Goal: Task Accomplishment & Management: Manage account settings

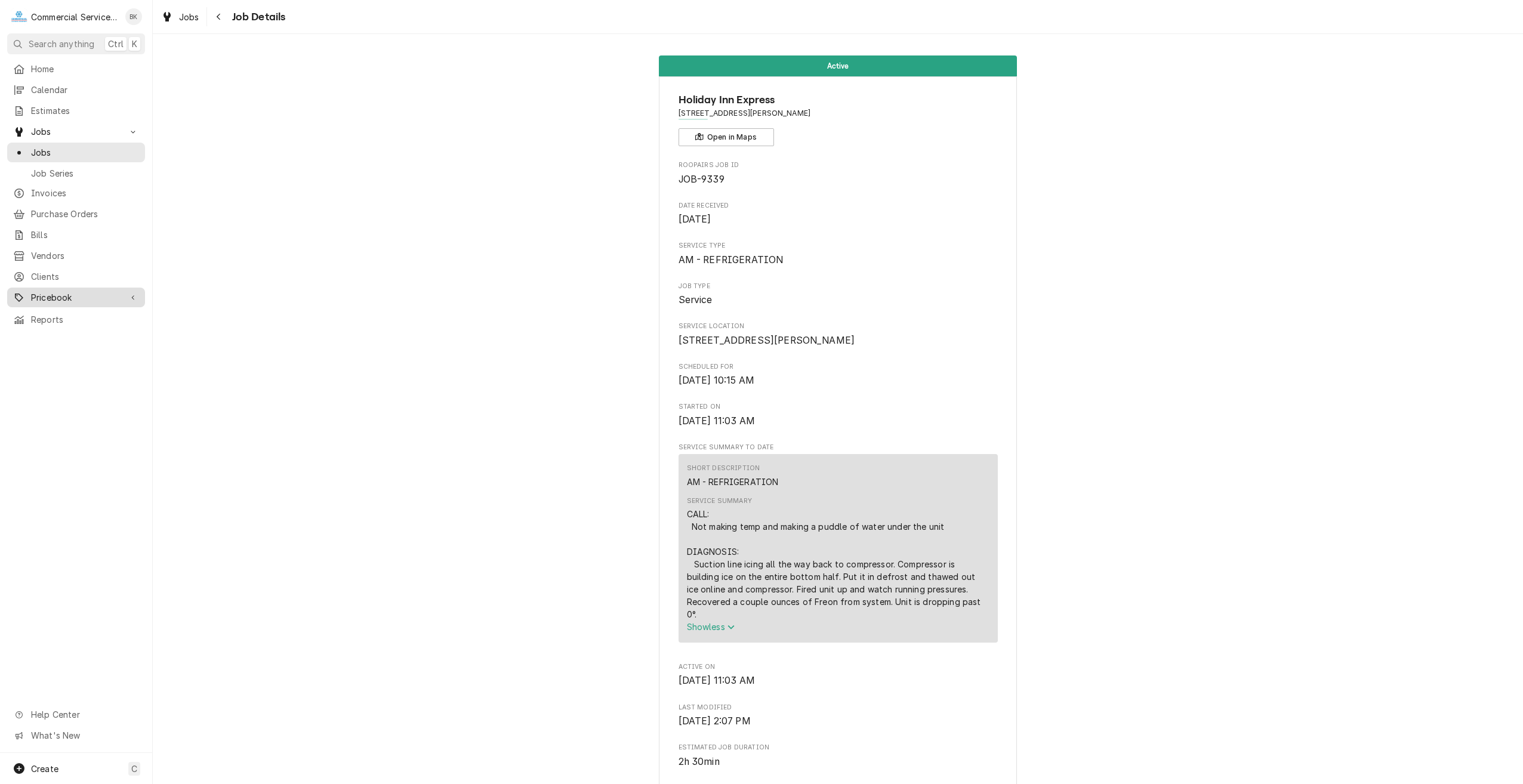
click at [62, 291] on span "Pricebook" at bounding box center [76, 298] width 90 height 13
click at [60, 270] on span "Clients" at bounding box center [85, 276] width 108 height 13
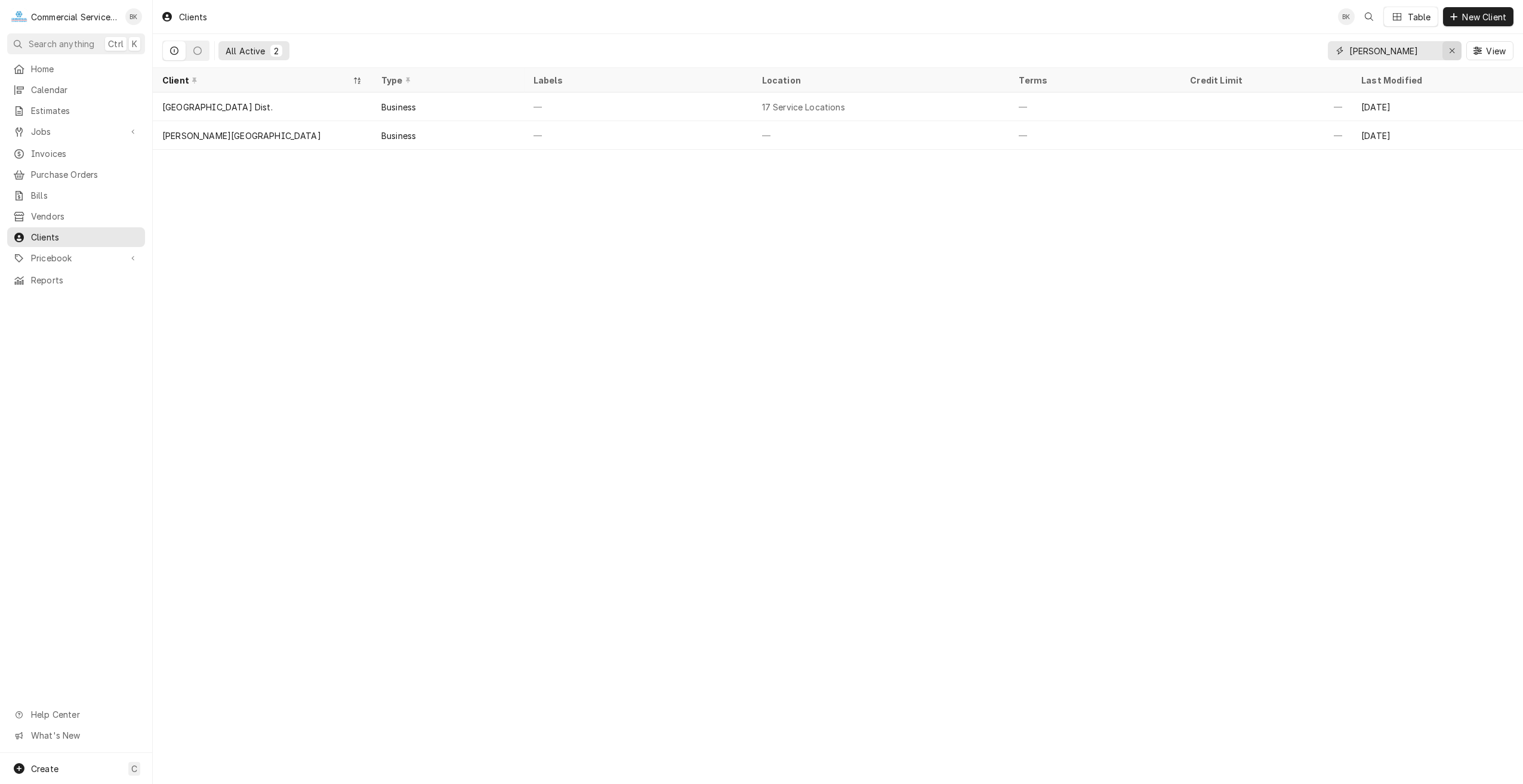
click at [1449, 50] on icon "Erase input" at bounding box center [1452, 50] width 6 height 8
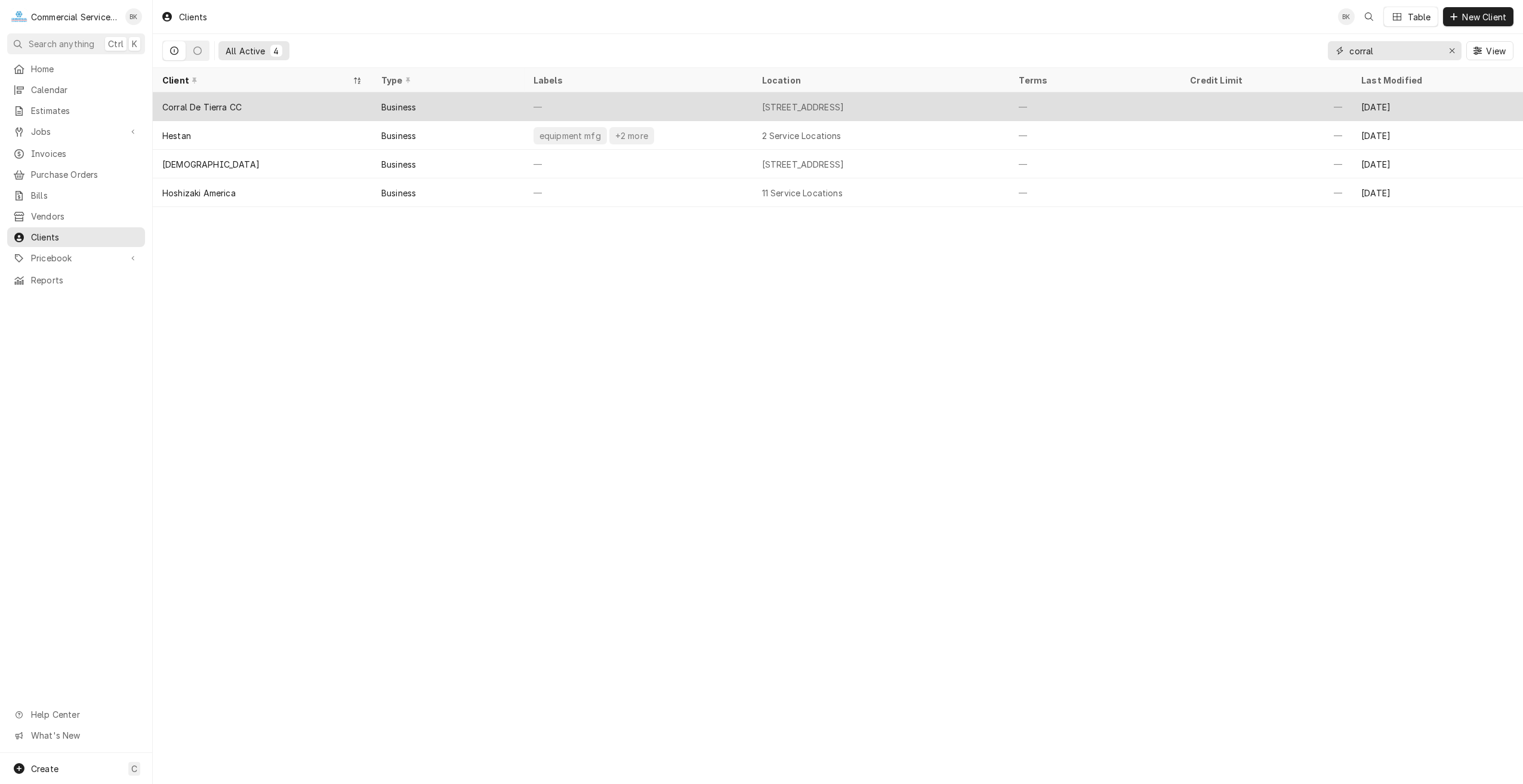
type input "corral"
click at [329, 107] on div "Corral De Tierra CC" at bounding box center [262, 107] width 219 height 29
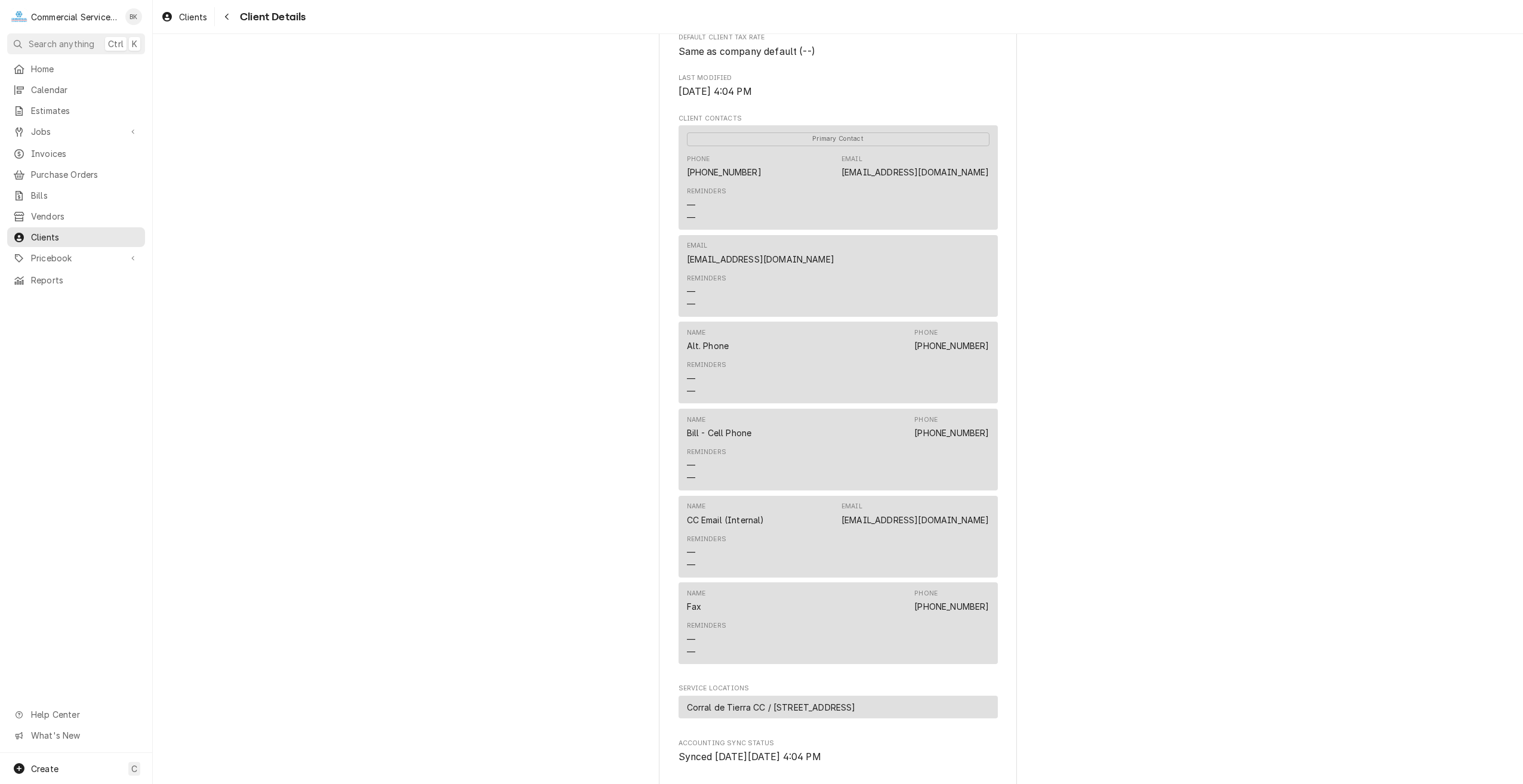
scroll to position [477, 0]
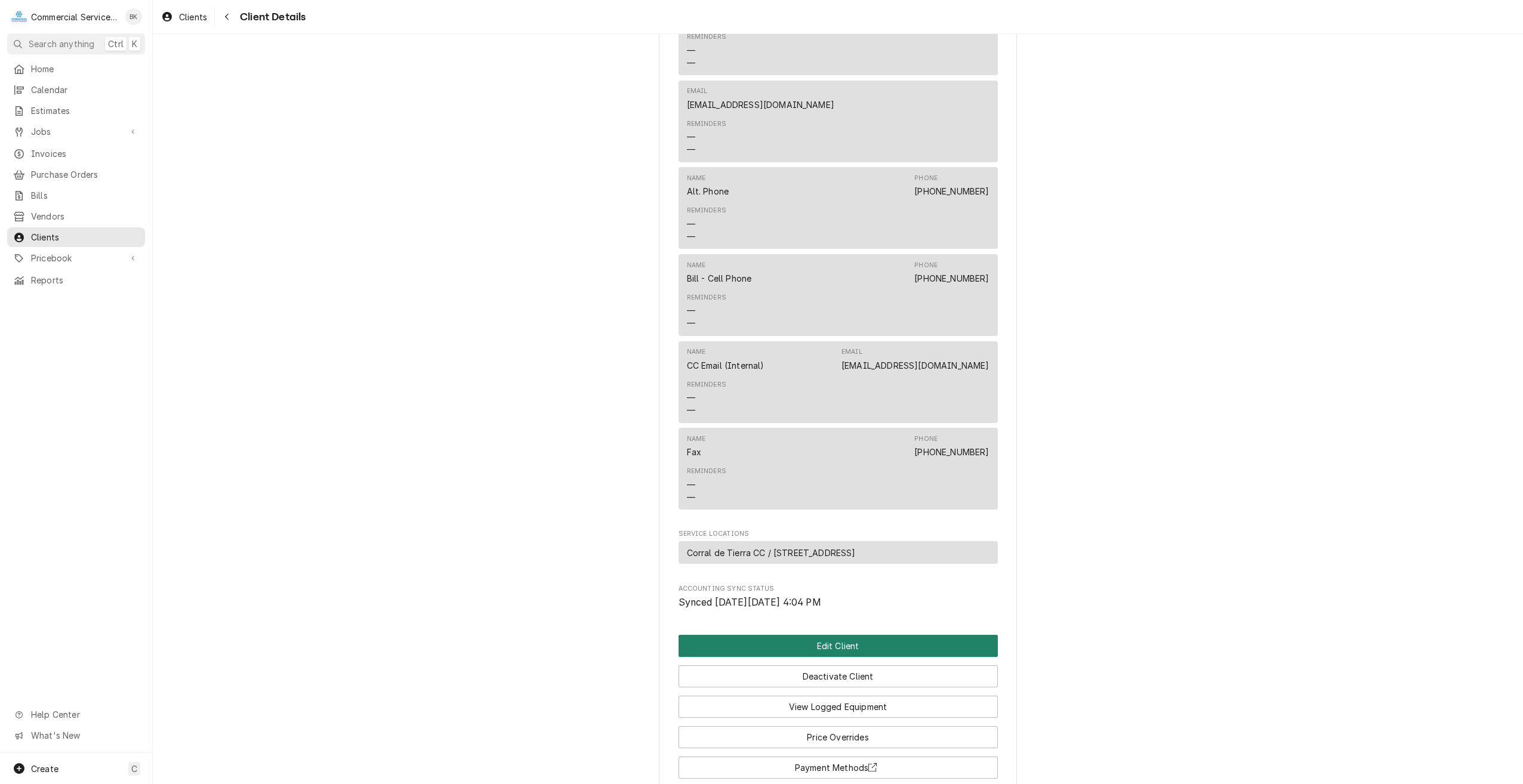
click at [852, 648] on button "Edit Client" at bounding box center [838, 646] width 320 height 22
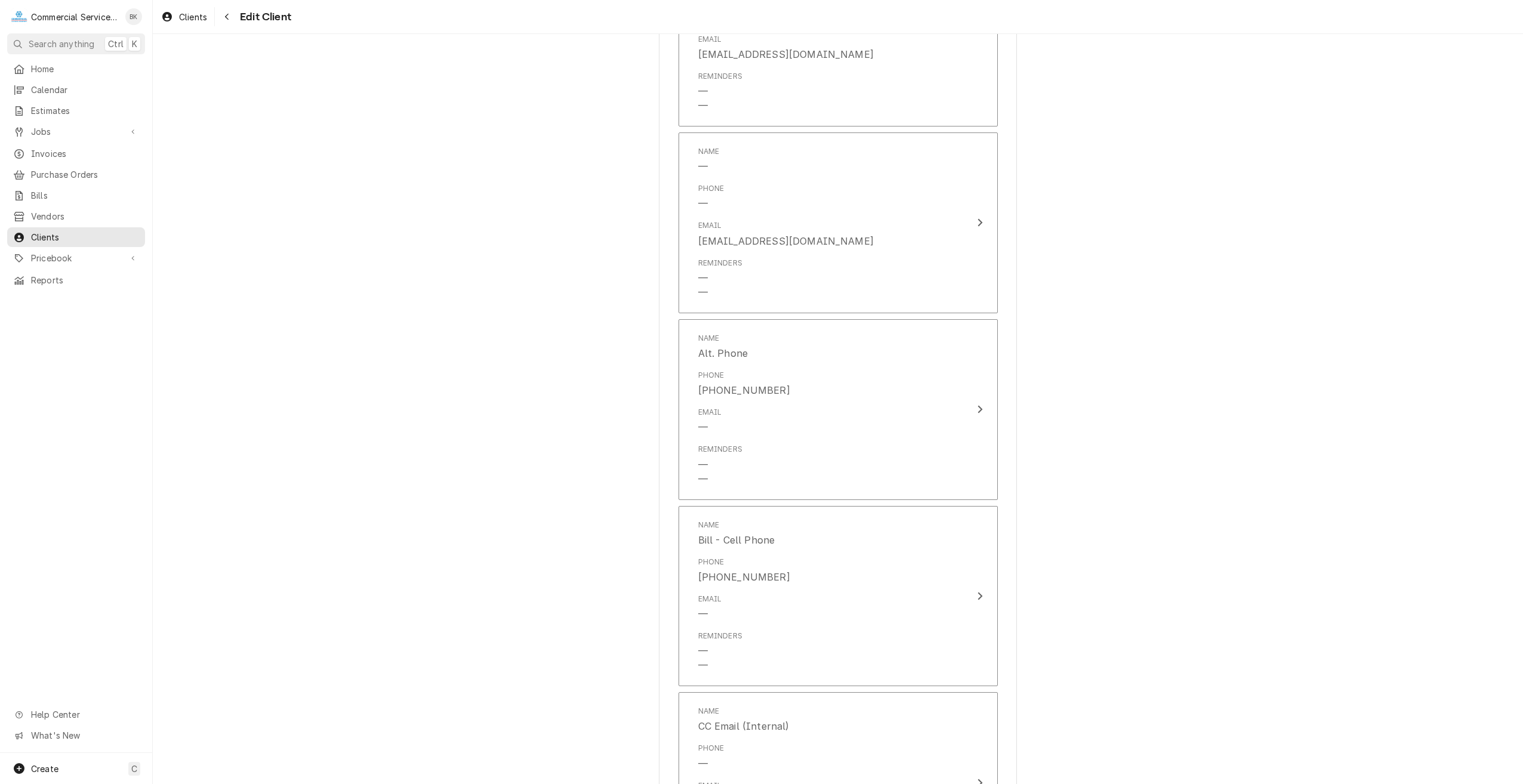
scroll to position [854, 0]
